Goal: Check status: Check status

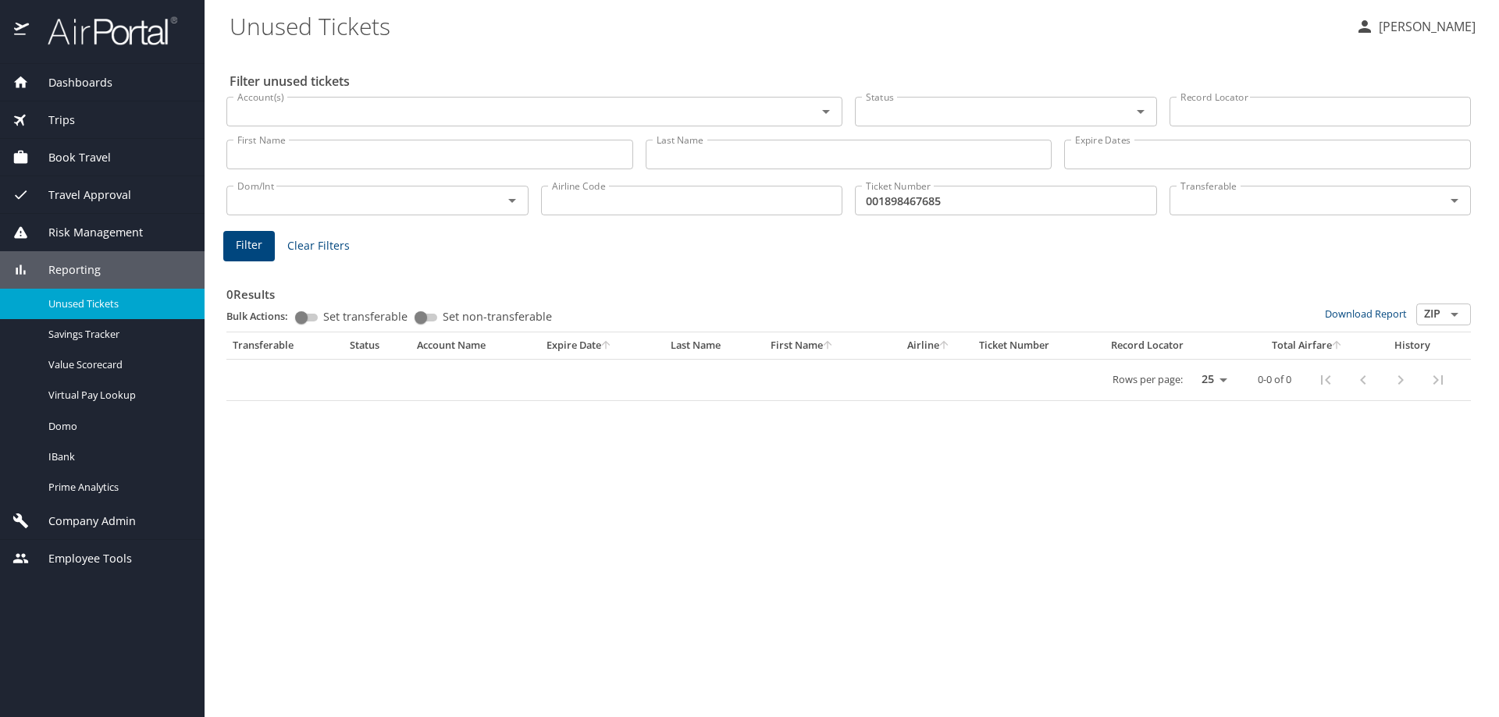
click at [969, 201] on input "001898467685" at bounding box center [1006, 201] width 302 height 30
drag, startPoint x: 969, startPoint y: 204, endPoint x: 813, endPoint y: 205, distance: 155.3
click at [813, 205] on div "Dom/Int Dom/Int Airline Code Airline Code Ticket Number 001898467685 Ticket Num…" at bounding box center [848, 199] width 1257 height 52
click at [306, 150] on input "First Name" at bounding box center [429, 155] width 407 height 30
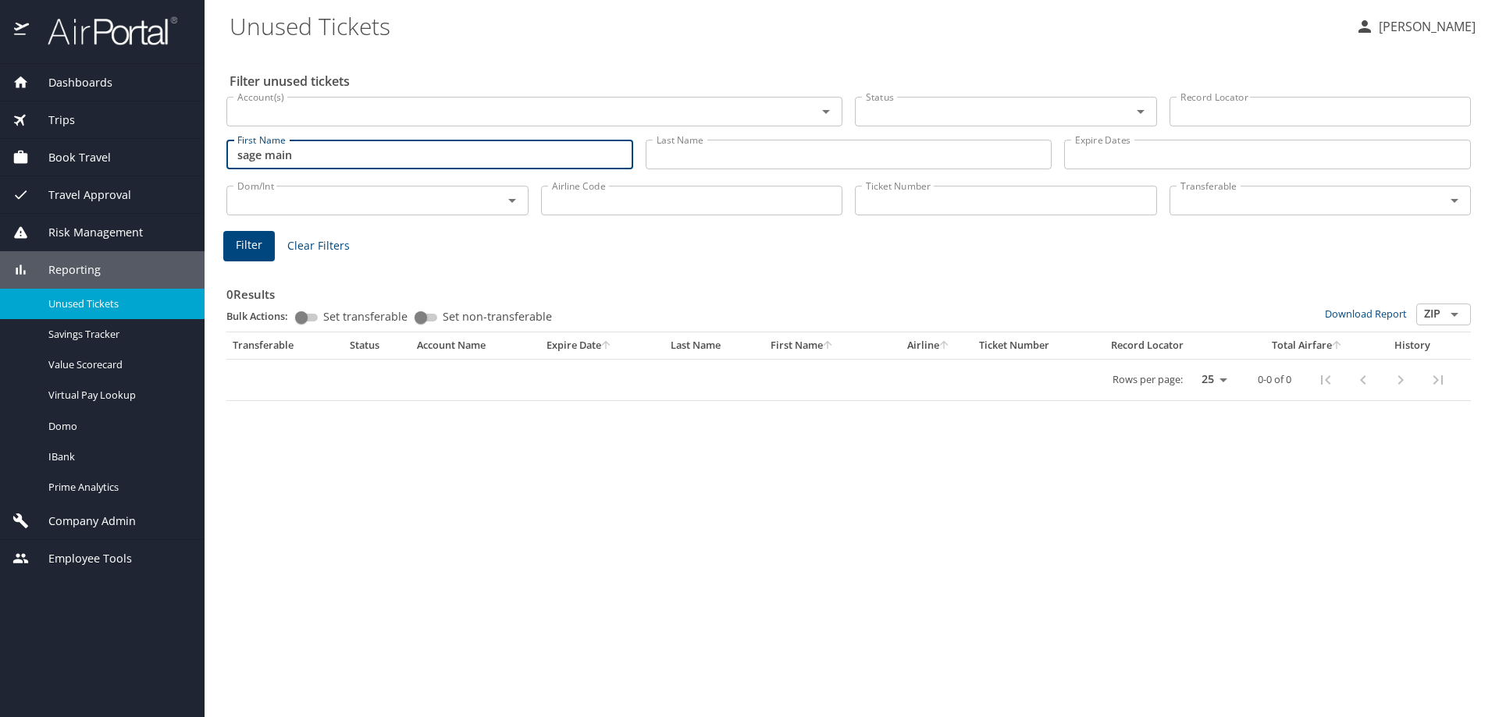
type input "sage main"
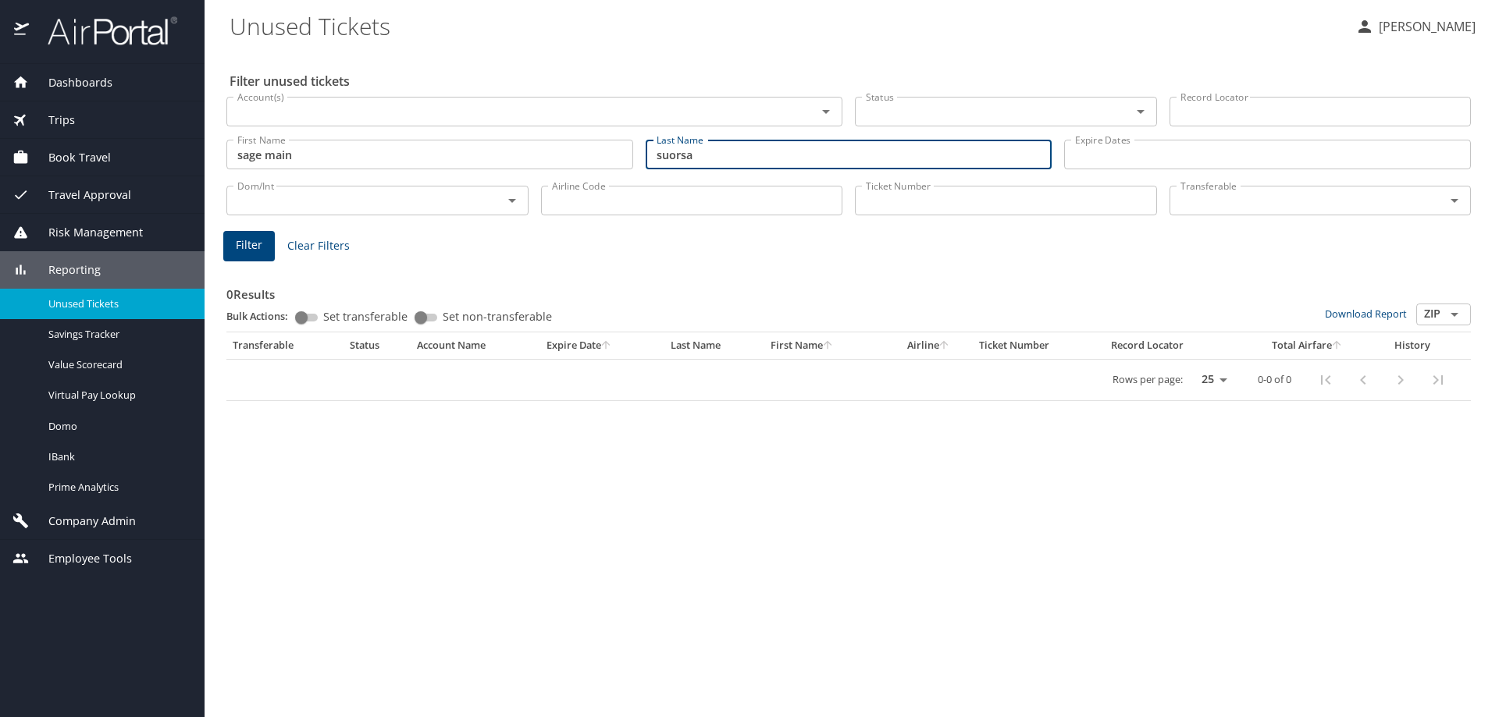
type input "suorsa"
click at [255, 240] on span "Filter" at bounding box center [249, 246] width 27 height 20
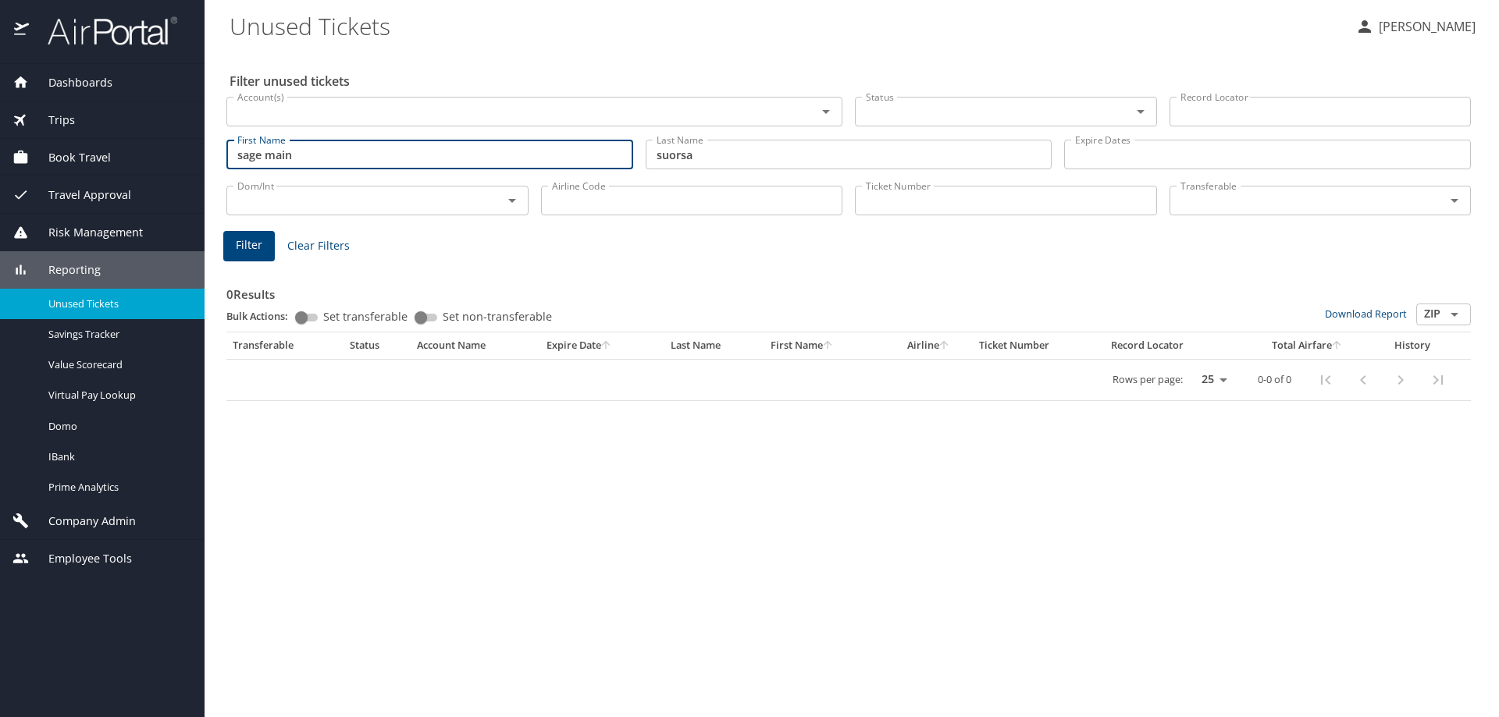
click at [322, 153] on input "sage main" at bounding box center [429, 155] width 407 height 30
type input "sage"
click at [227, 244] on button "Filter" at bounding box center [249, 246] width 52 height 30
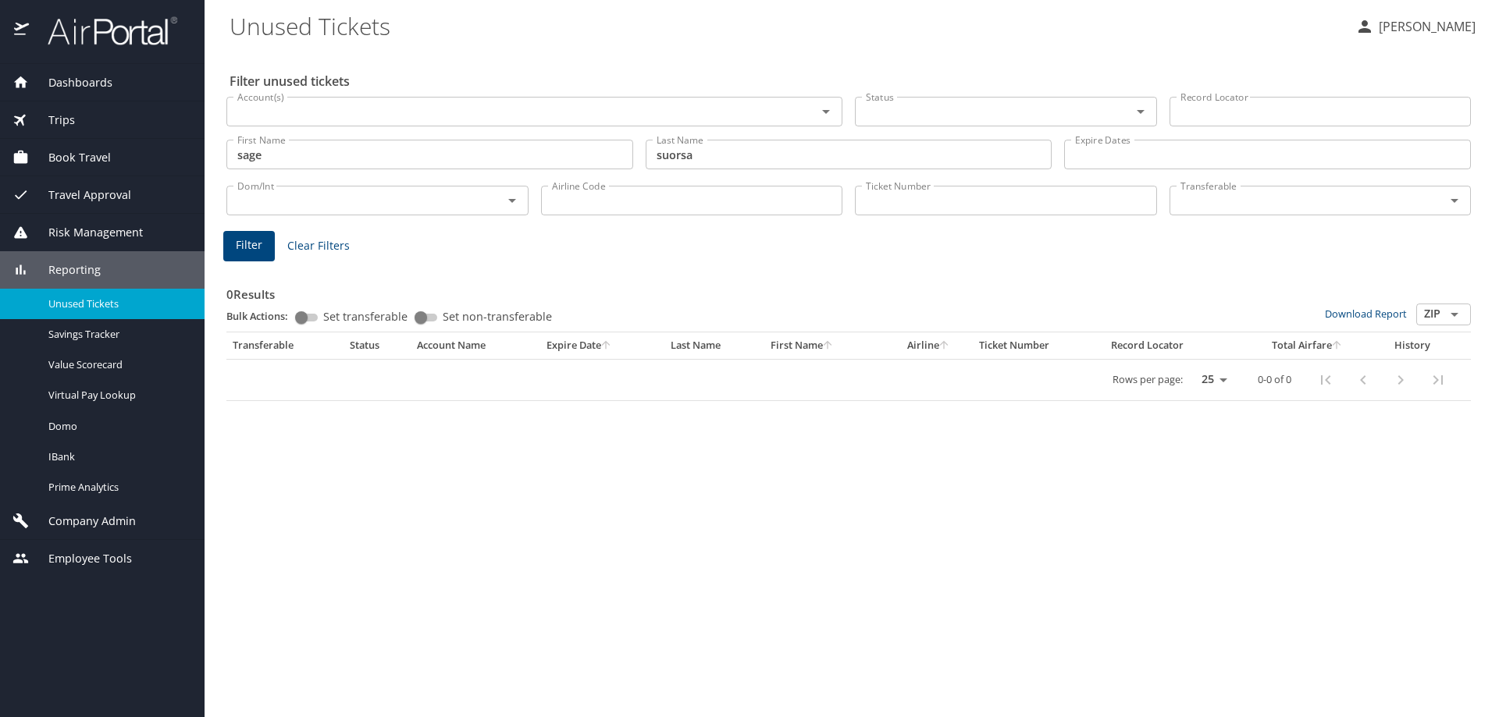
click at [879, 194] on input "Ticket Number" at bounding box center [1006, 201] width 302 height 30
type input "0067230813683"
click at [257, 242] on span "Filter" at bounding box center [249, 246] width 27 height 20
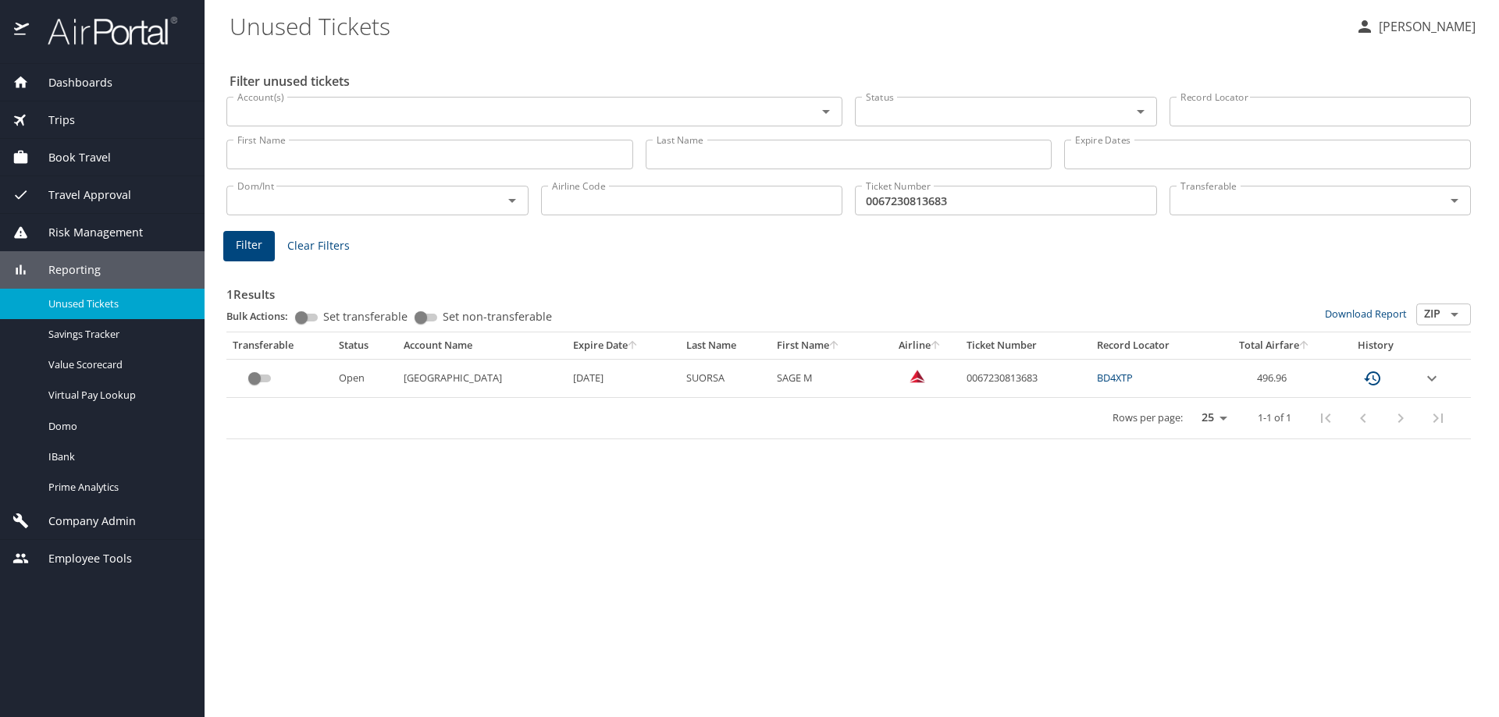
click at [1431, 382] on icon "expand row" at bounding box center [1431, 378] width 19 height 19
